Goal: Task Accomplishment & Management: Use online tool/utility

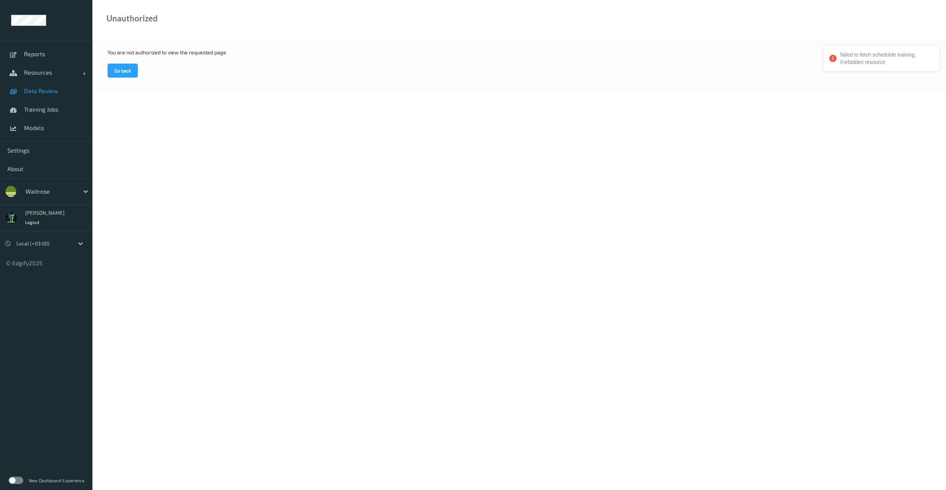
click at [41, 92] on span "Data Review" at bounding box center [54, 90] width 61 height 7
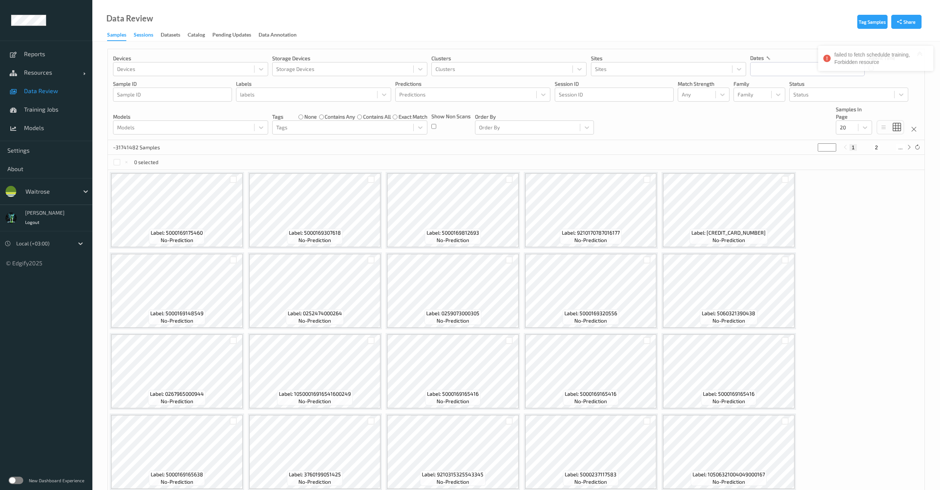
click at [150, 37] on div "Sessions" at bounding box center [144, 35] width 20 height 9
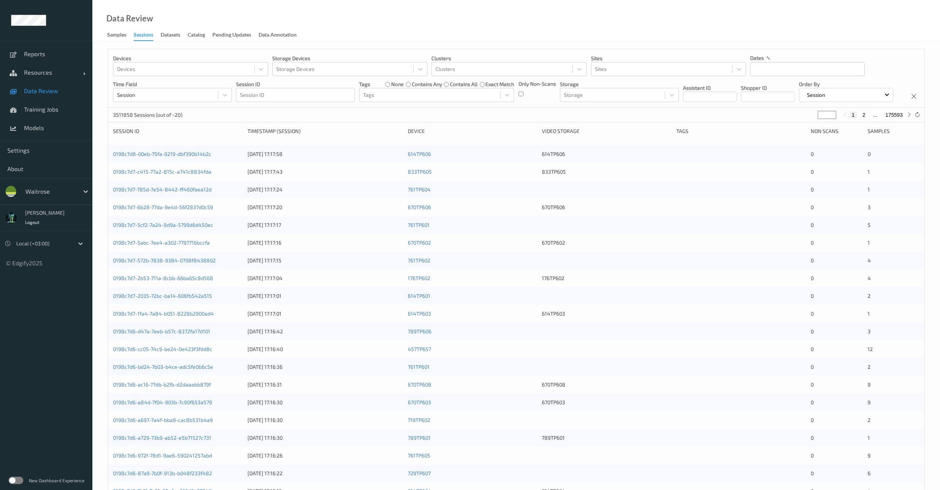
click at [524, 95] on div "Only Non-Scans" at bounding box center [537, 91] width 37 height 22
drag, startPoint x: 524, startPoint y: 94, endPoint x: 519, endPoint y: 102, distance: 8.8
click at [524, 95] on div "Only Non-Scans" at bounding box center [537, 91] width 37 height 22
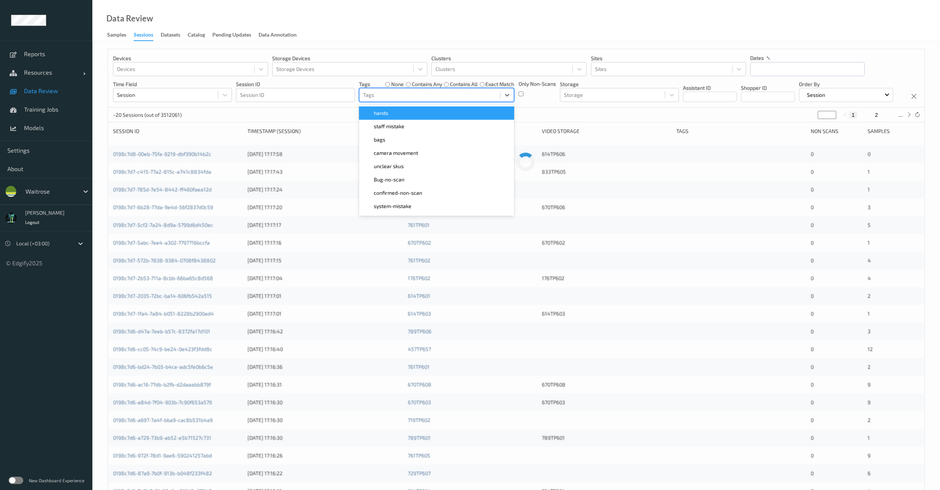
click at [371, 94] on div at bounding box center [429, 95] width 133 height 9
type input "unu"
click at [378, 112] on span "Unusual-Activity" at bounding box center [393, 112] width 38 height 7
click at [307, 108] on div "Devices Devices Storage Devices Storage Devices Clusters Clusters Sites Sites d…" at bounding box center [516, 78] width 817 height 58
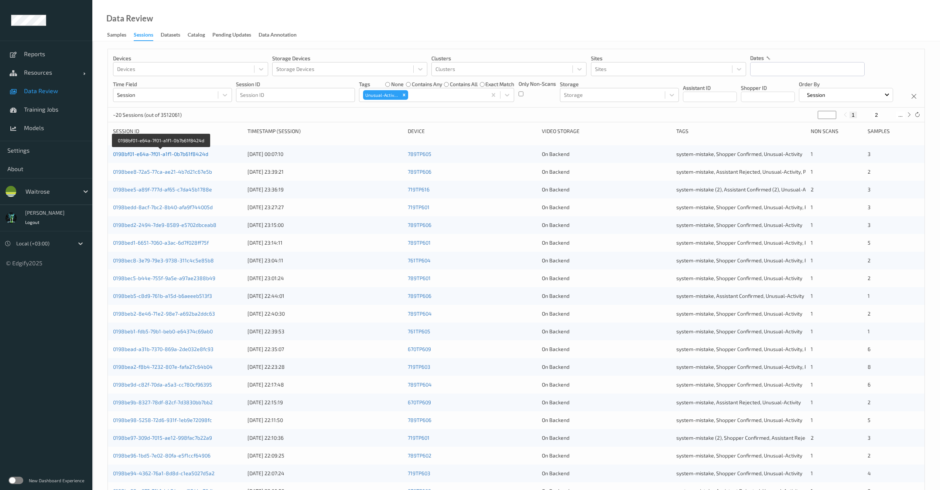
click at [183, 157] on link "0198bf01-e64a-7f01-a1f1-0b7b61f8424d" at bounding box center [160, 154] width 95 height 6
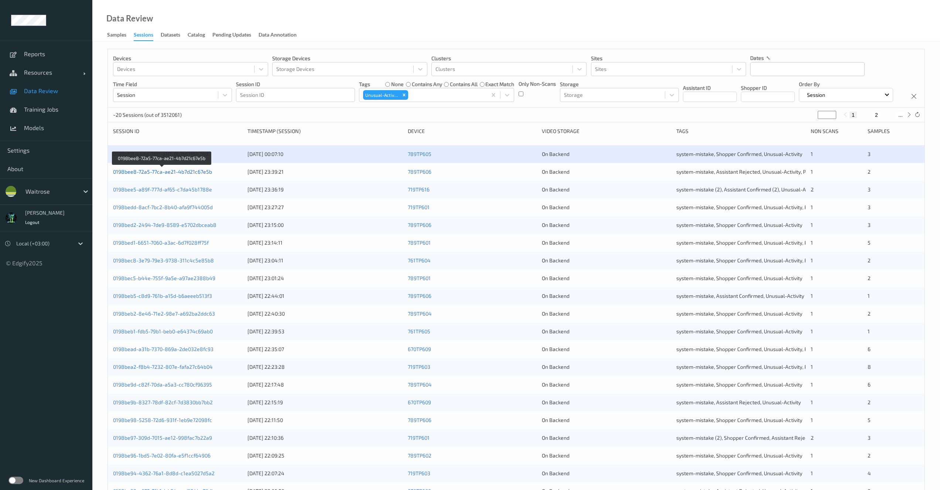
click at [184, 175] on link "0198bee8-72a5-77ca-ae21-4b7d21c67e5b" at bounding box center [162, 171] width 99 height 6
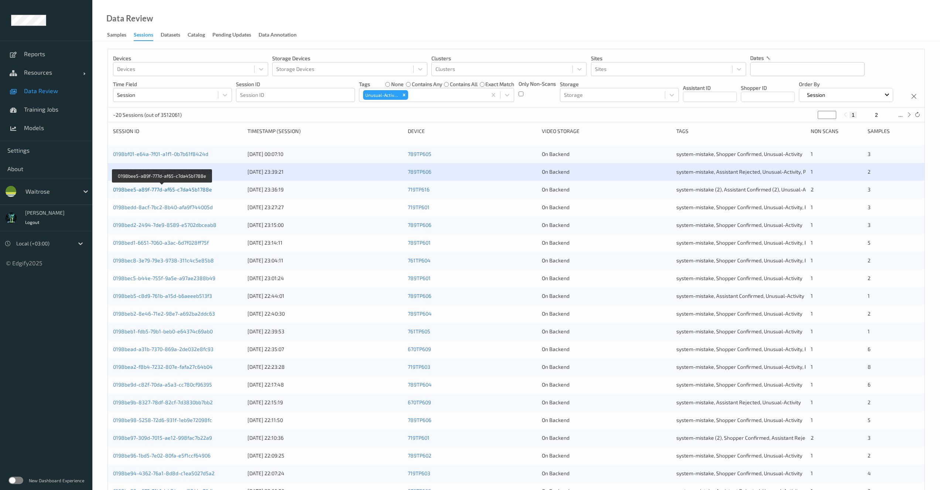
click at [194, 193] on link "0198bee5-a89f-777d-af65-c7da45b1788e" at bounding box center [162, 189] width 99 height 6
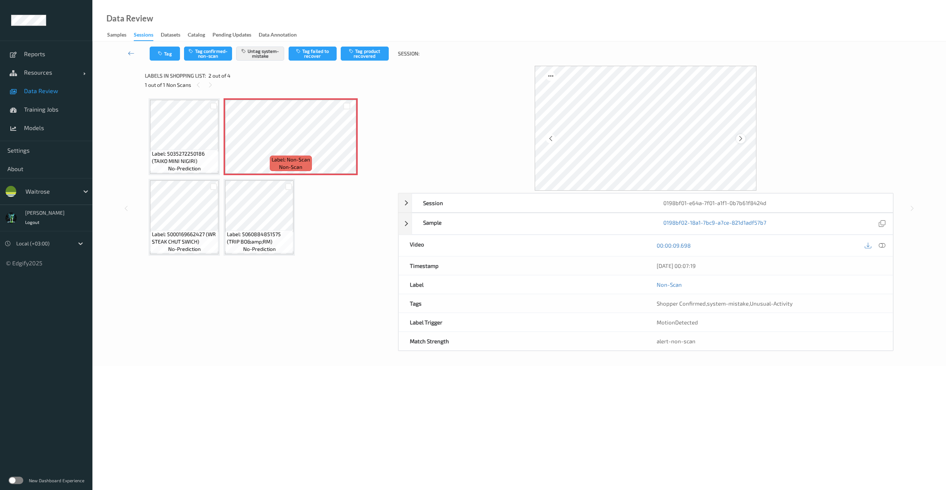
click at [742, 138] on icon at bounding box center [741, 138] width 6 height 7
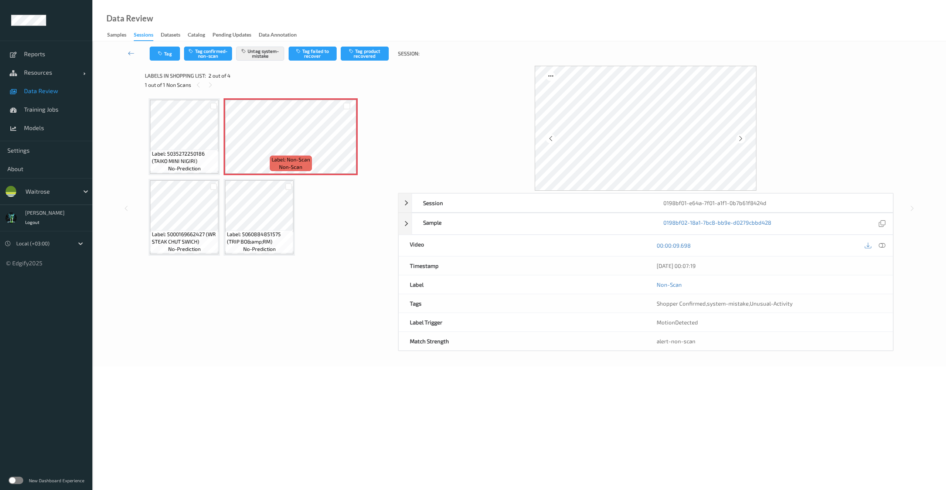
click at [742, 138] on icon at bounding box center [741, 138] width 6 height 7
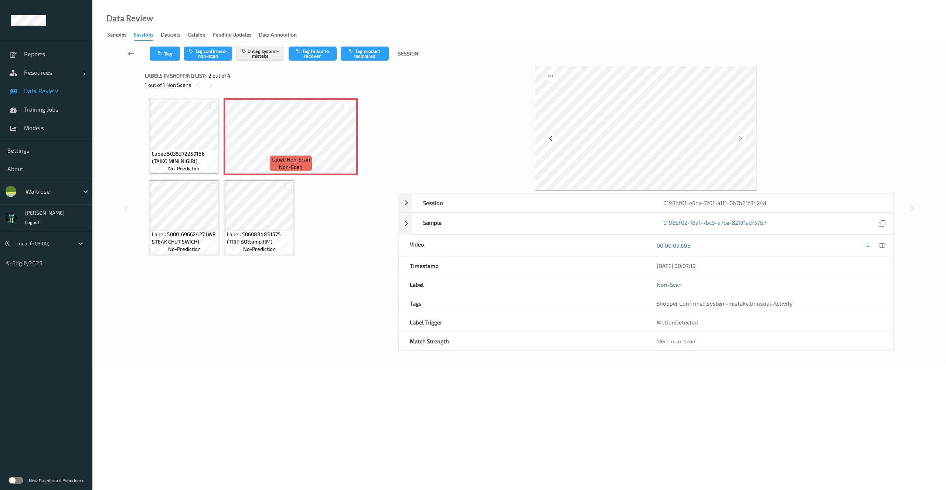
click at [742, 138] on icon at bounding box center [741, 138] width 6 height 7
click at [742, 137] on icon at bounding box center [741, 138] width 6 height 7
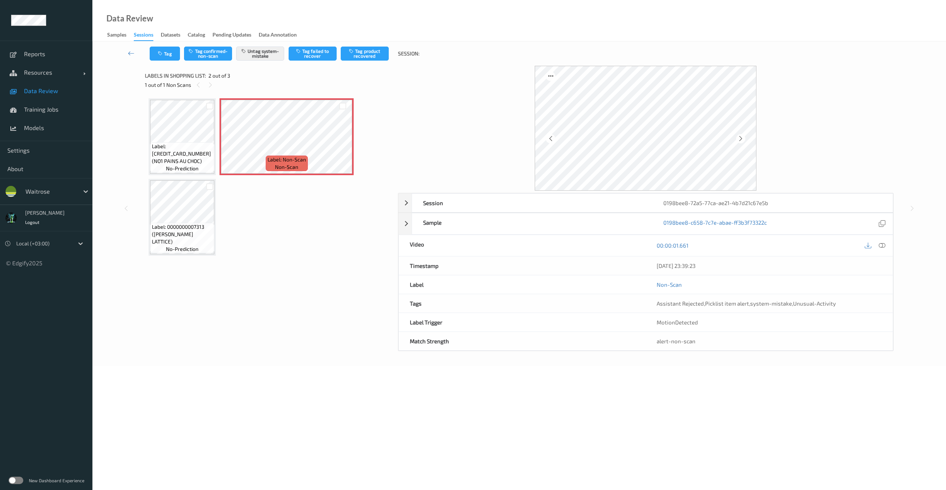
click at [742, 137] on icon at bounding box center [741, 138] width 6 height 7
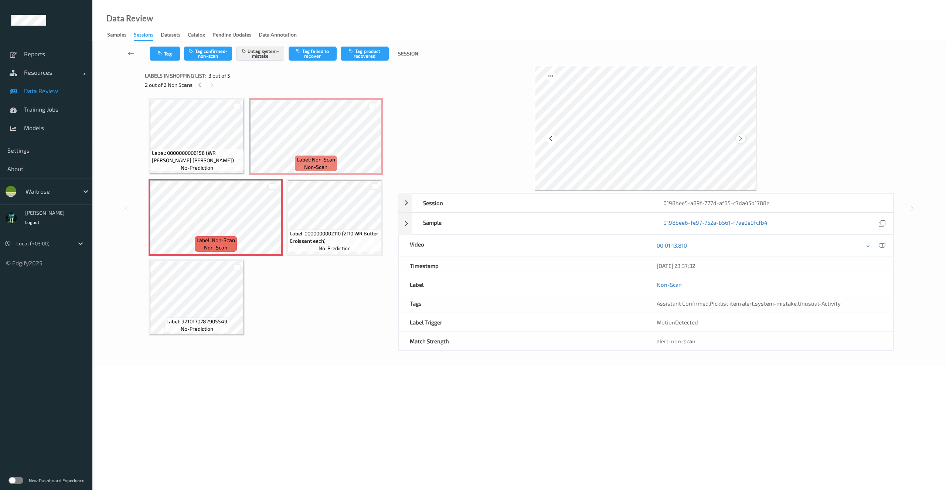
click at [739, 140] on icon at bounding box center [741, 138] width 6 height 7
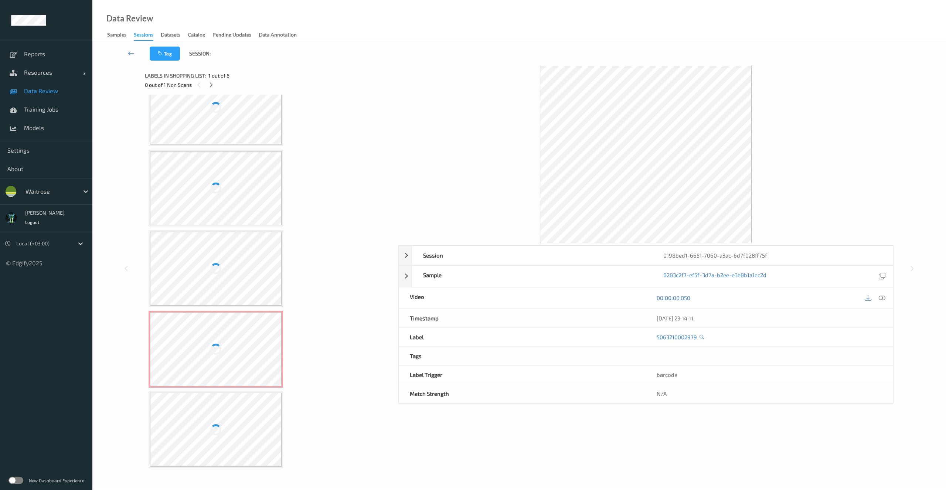
scroll to position [110, 0]
click at [218, 345] on div at bounding box center [215, 348] width 11 height 11
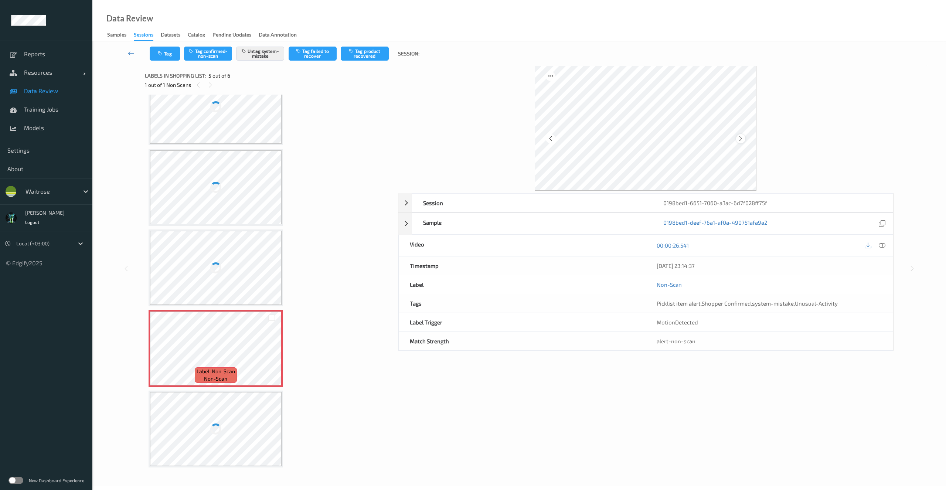
scroll to position [0, 0]
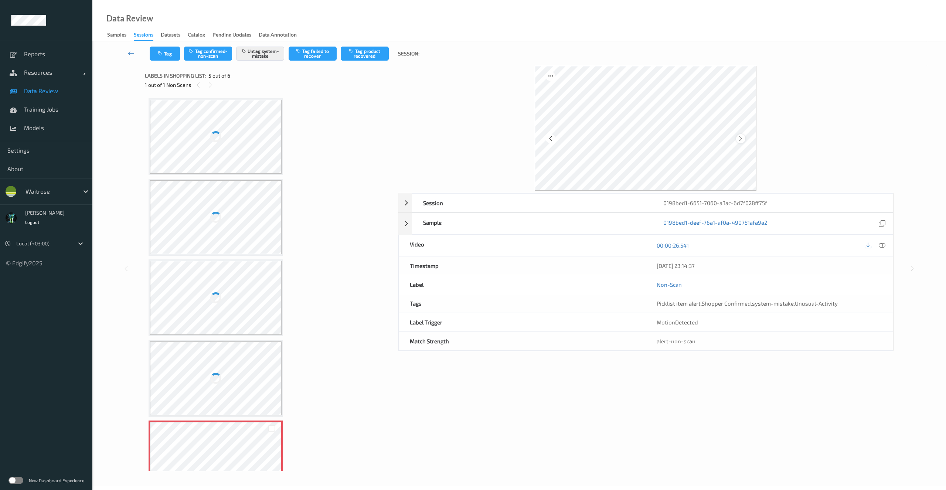
click at [741, 139] on icon at bounding box center [741, 138] width 6 height 7
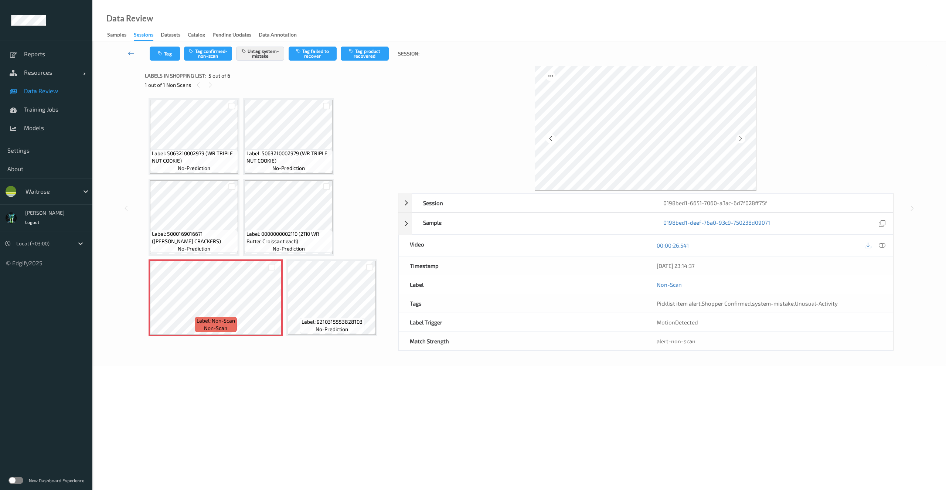
click at [741, 139] on icon at bounding box center [741, 138] width 6 height 7
